Goal: Navigation & Orientation: Find specific page/section

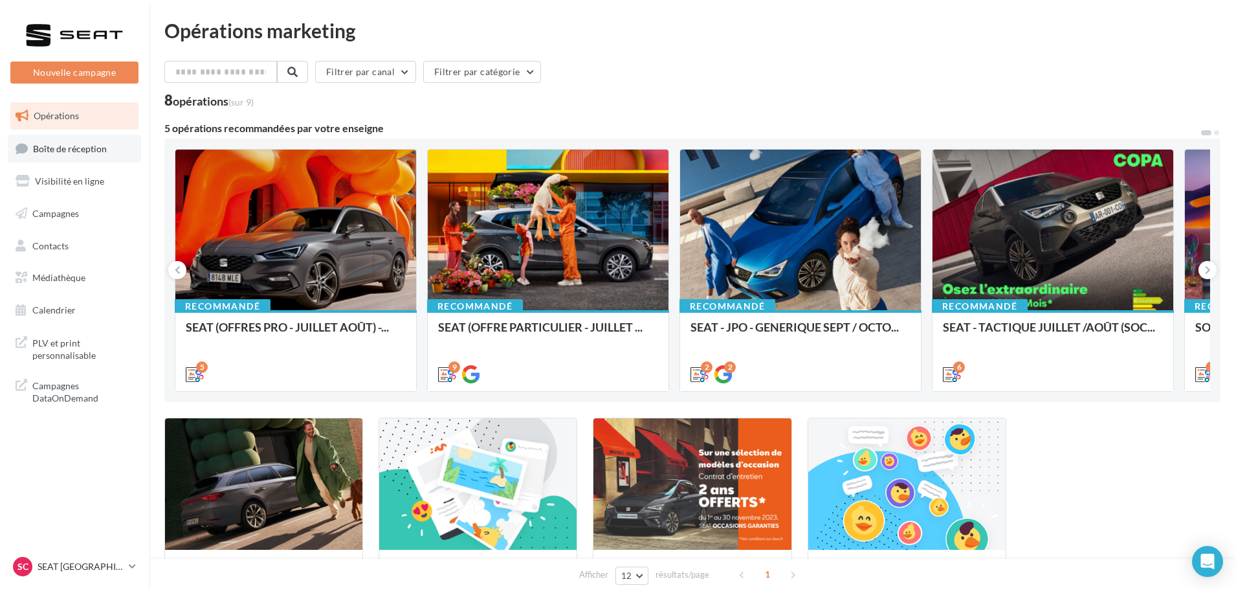
click at [77, 152] on span "Boîte de réception" at bounding box center [70, 147] width 74 height 11
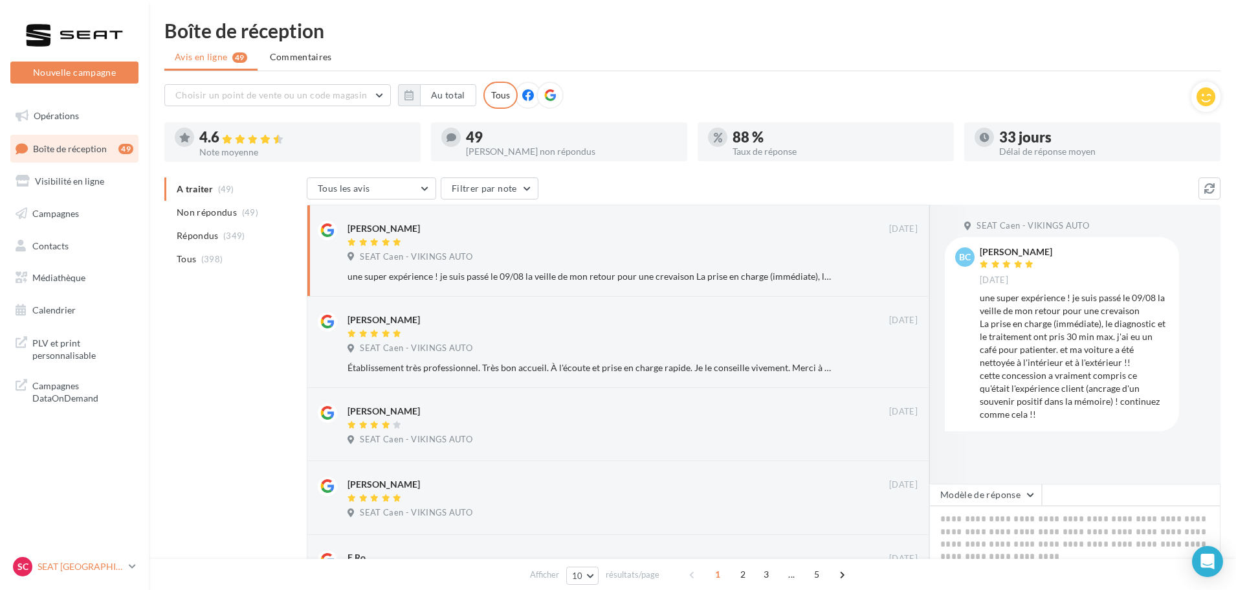
click at [89, 577] on link "SC SEAT CAEN SEAT-IFS" at bounding box center [74, 566] width 128 height 25
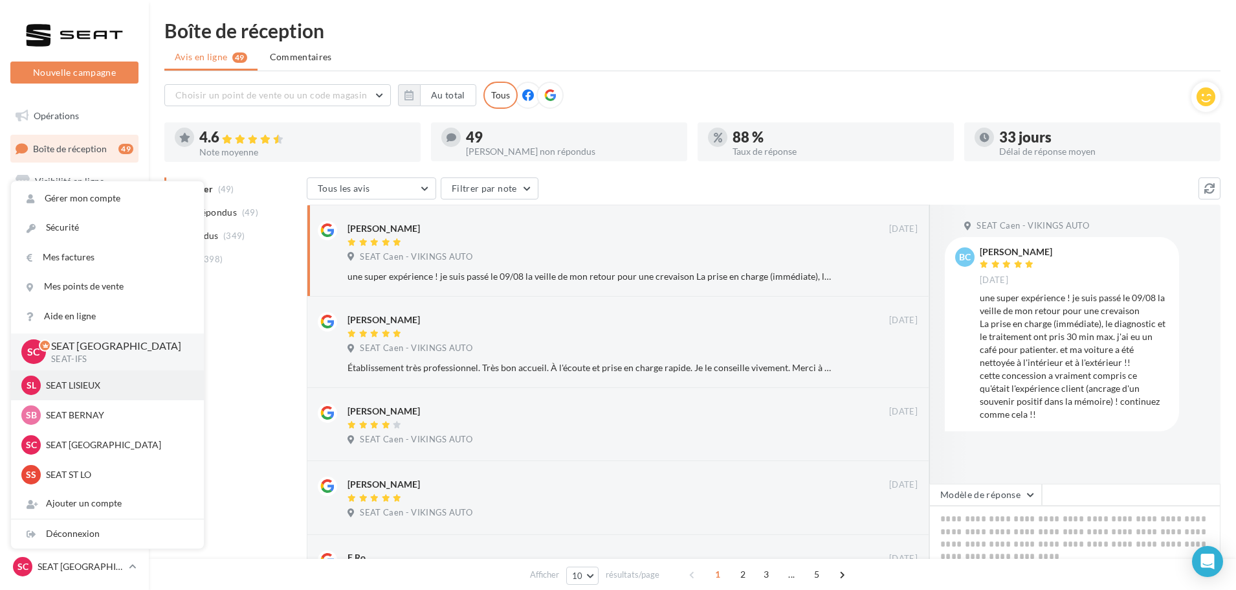
click at [102, 397] on div "SL SEAT LISIEUX SEAT-[GEOGRAPHIC_DATA]" at bounding box center [107, 385] width 193 height 30
click at [82, 386] on p "SEAT LISIEUX" at bounding box center [117, 385] width 142 height 13
